Goal: Navigation & Orientation: Understand site structure

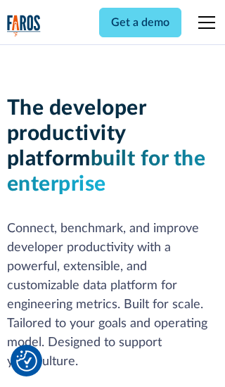
scroll to position [212, 0]
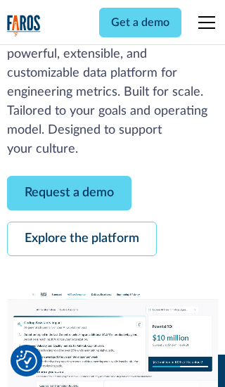
click at [69, 193] on link "Request a demo" at bounding box center [69, 193] width 125 height 34
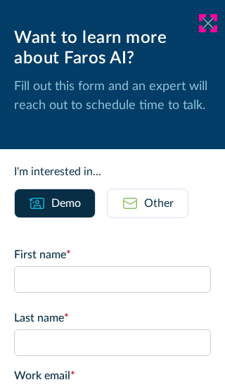
click at [208, 23] on icon at bounding box center [208, 23] width 11 height 11
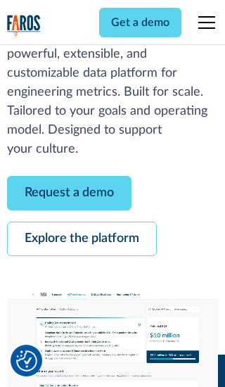
scroll to position [258, 0]
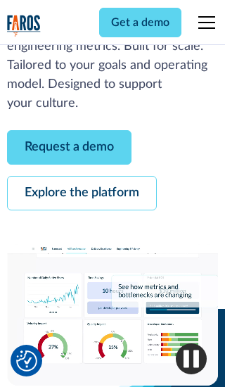
click at [82, 193] on link "Explore the platform" at bounding box center [82, 193] width 150 height 34
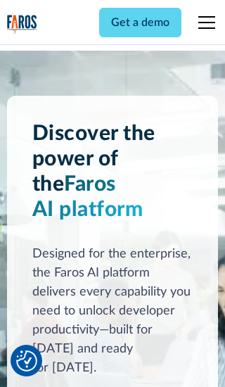
scroll to position [10575, 0]
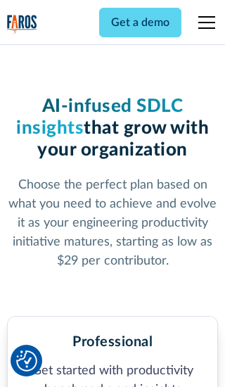
scroll to position [2186, 0]
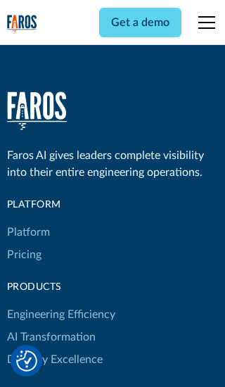
click at [27, 221] on link "Platform" at bounding box center [28, 232] width 43 height 23
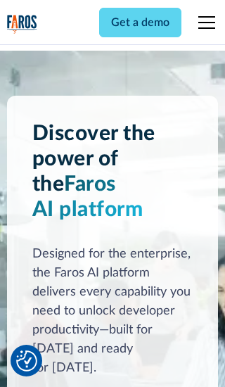
scroll to position [11027, 0]
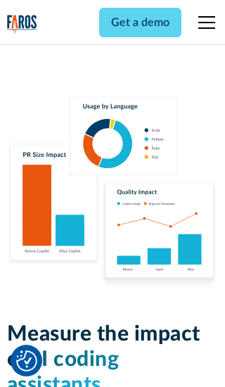
scroll to position [8721, 0]
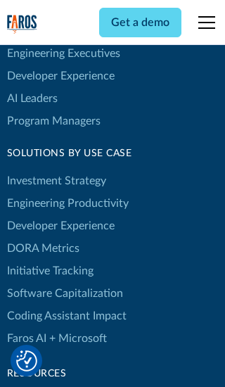
click at [42, 237] on link "DORA Metrics" at bounding box center [43, 248] width 72 height 23
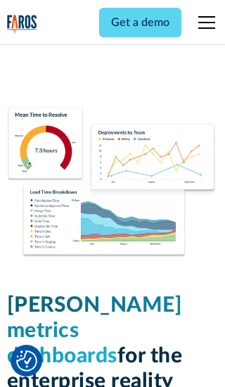
scroll to position [6167, 0]
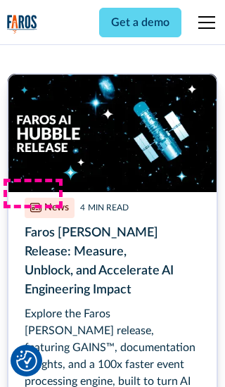
scroll to position [6364, 0]
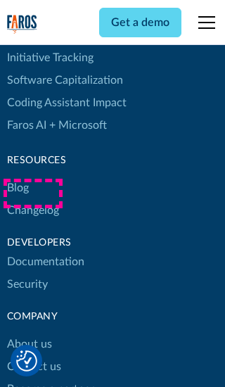
click at [32, 199] on link "Changelog" at bounding box center [33, 210] width 52 height 23
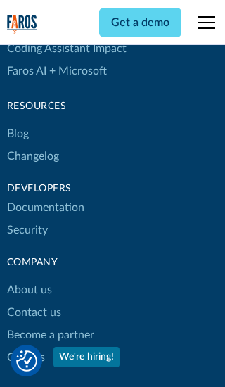
scroll to position [17001, 0]
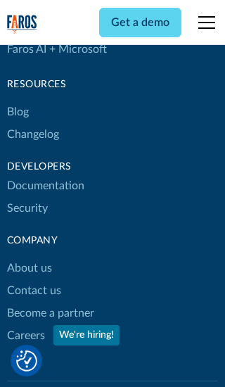
click at [29, 257] on link "About us" at bounding box center [29, 268] width 45 height 23
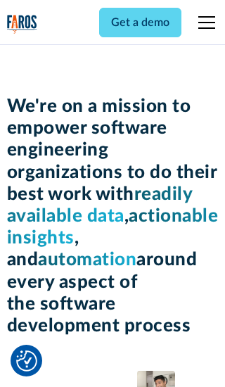
scroll to position [4858, 0]
